Goal: Task Accomplishment & Management: Manage account settings

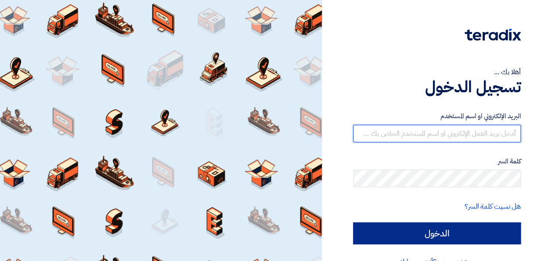
type input "[EMAIL_ADDRESS][DOMAIN_NAME]"
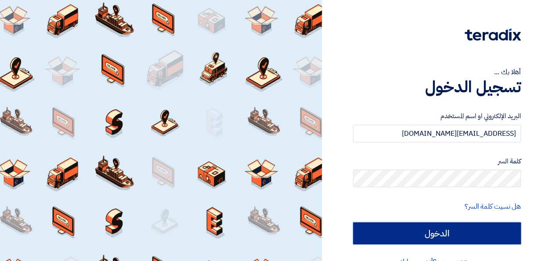
click at [406, 231] on input "الدخول" at bounding box center [437, 233] width 168 height 22
type input "Sign in"
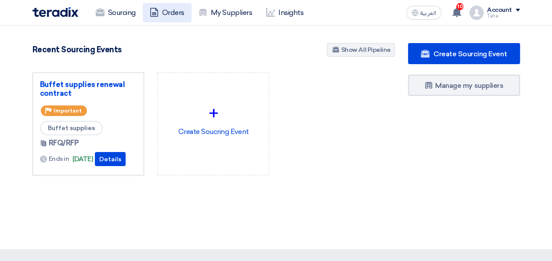
click at [172, 14] on link "Orders" at bounding box center [167, 12] width 49 height 19
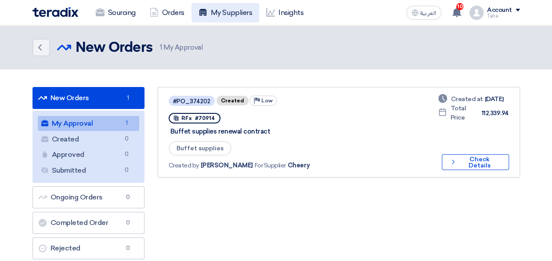
click at [225, 9] on link "My Suppliers" at bounding box center [226, 12] width 68 height 19
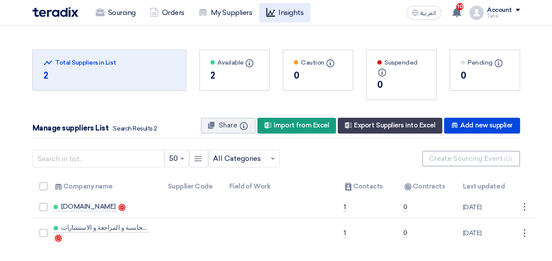
click at [290, 10] on link "Insights" at bounding box center [284, 12] width 51 height 19
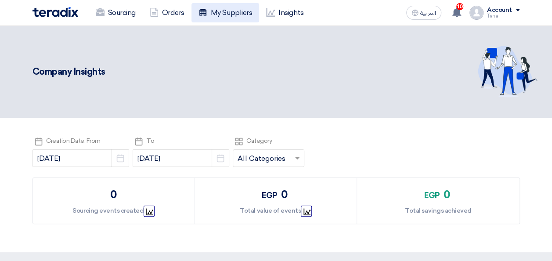
click at [242, 10] on link "My Suppliers" at bounding box center [226, 12] width 68 height 19
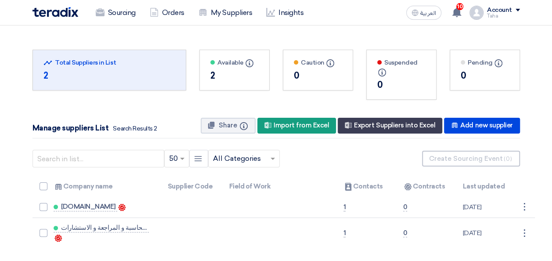
click at [214, 75] on div "2" at bounding box center [234, 75] width 48 height 13
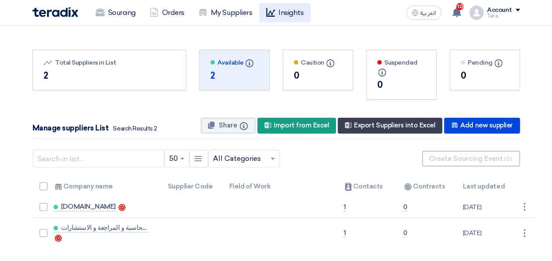
click at [285, 13] on link "Insights" at bounding box center [284, 12] width 51 height 19
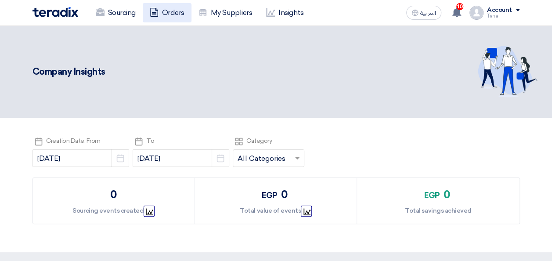
click at [169, 10] on link "Orders" at bounding box center [167, 12] width 49 height 19
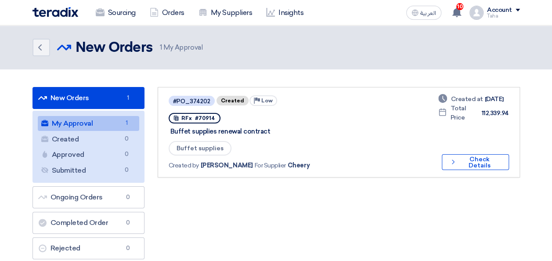
click at [90, 120] on link "My Approval My Approval 1" at bounding box center [88, 123] width 101 height 15
click at [124, 119] on span "1" at bounding box center [127, 123] width 11 height 9
click at [454, 163] on icon "Check details" at bounding box center [453, 162] width 7 height 8
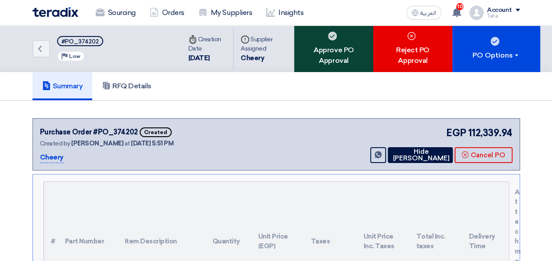
click at [333, 57] on div "Approve PO Approval" at bounding box center [333, 48] width 79 height 47
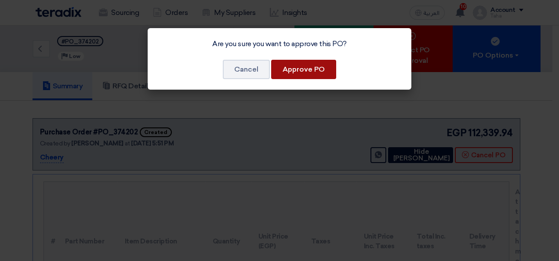
click at [300, 72] on button "Approve PO" at bounding box center [303, 69] width 65 height 19
